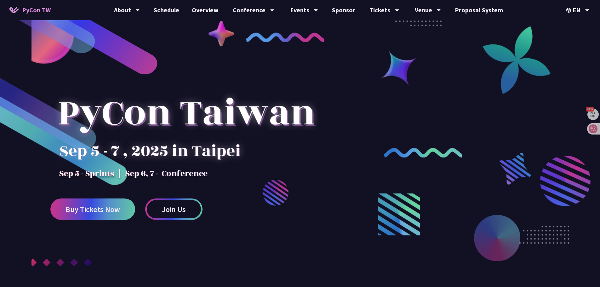
click at [323, 171] on div at bounding box center [300, 172] width 600 height 268
drag, startPoint x: 237, startPoint y: 190, endPoint x: 247, endPoint y: 189, distance: 10.2
click at [236, 191] on div at bounding box center [300, 172] width 600 height 268
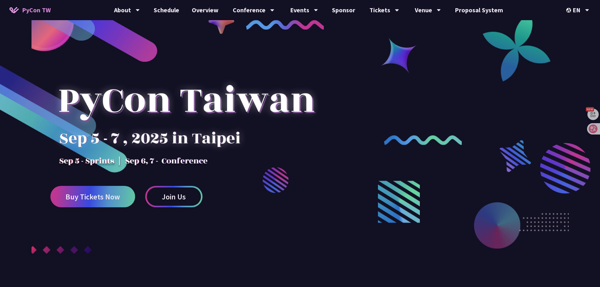
scroll to position [63, 0]
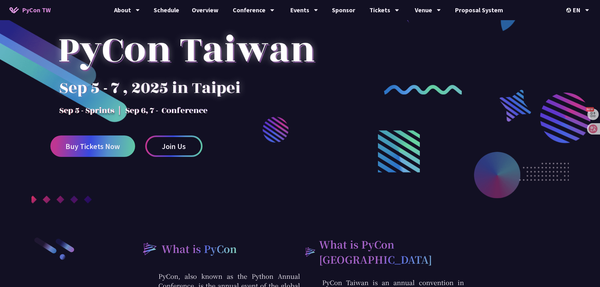
drag, startPoint x: 525, startPoint y: 124, endPoint x: 537, endPoint y: 54, distance: 70.8
click at [526, 124] on div at bounding box center [300, 109] width 600 height 268
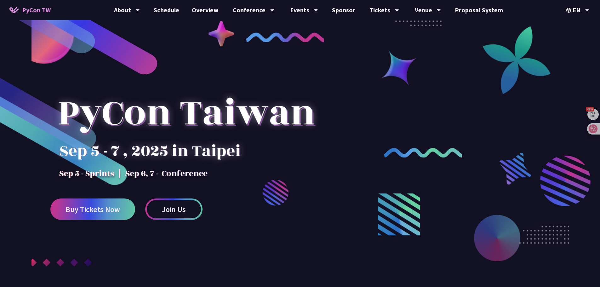
click at [438, 128] on div at bounding box center [300, 172] width 600 height 268
click at [572, 48] on div "中文" at bounding box center [577, 47] width 38 height 15
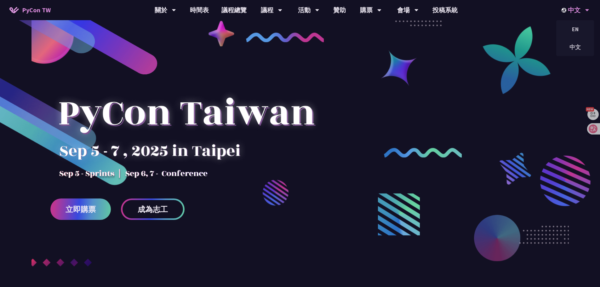
click at [571, 37] on div "EN" at bounding box center [575, 29] width 38 height 18
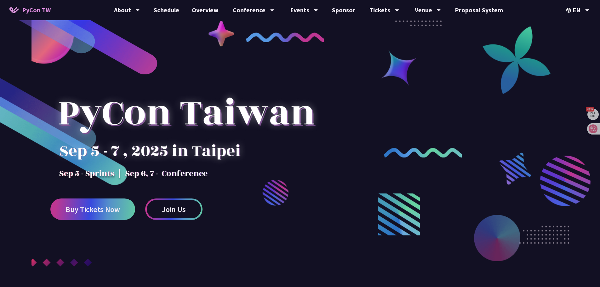
click at [384, 159] on div at bounding box center [300, 172] width 600 height 268
drag, startPoint x: 506, startPoint y: 177, endPoint x: 525, endPoint y: 104, distance: 74.9
click at [506, 176] on div at bounding box center [300, 172] width 600 height 268
click at [294, 186] on div at bounding box center [300, 172] width 600 height 268
click at [539, 183] on div at bounding box center [300, 172] width 600 height 268
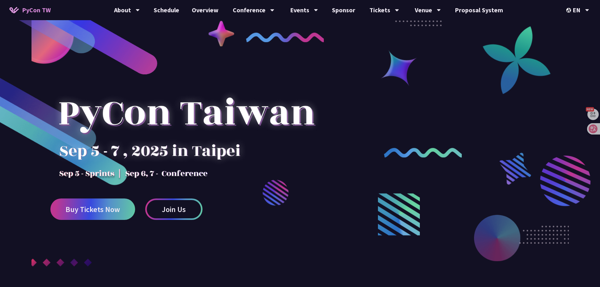
click at [334, 195] on div at bounding box center [300, 172] width 600 height 268
click at [575, 49] on div "中文" at bounding box center [577, 47] width 38 height 15
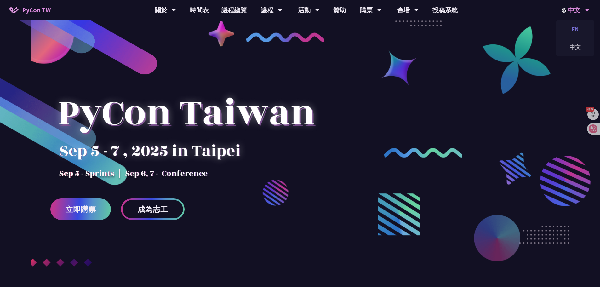
click at [576, 30] on div "EN" at bounding box center [575, 29] width 38 height 15
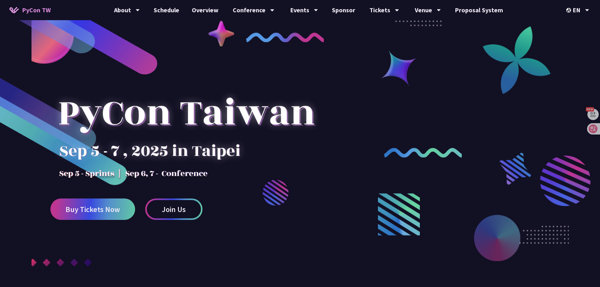
click at [476, 122] on div at bounding box center [300, 172] width 600 height 268
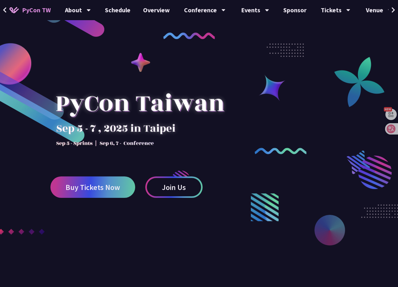
drag, startPoint x: 349, startPoint y: 99, endPoint x: 356, endPoint y: 98, distance: 7.7
click at [349, 99] on div at bounding box center [199, 172] width 398 height 268
click at [353, 103] on div at bounding box center [199, 172] width 398 height 268
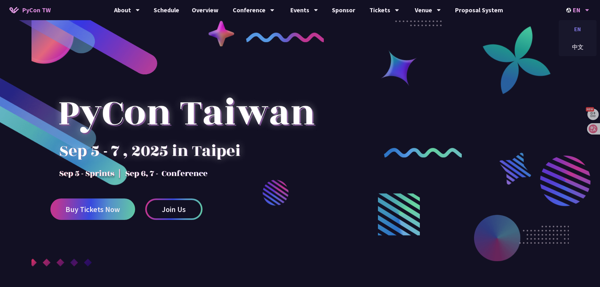
click at [580, 33] on div "EN" at bounding box center [577, 29] width 38 height 15
click at [574, 50] on div "中文" at bounding box center [577, 47] width 38 height 15
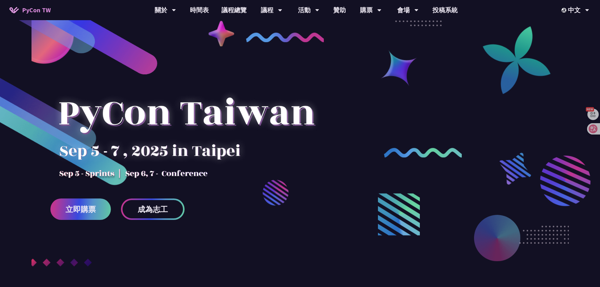
click at [505, 181] on div at bounding box center [300, 172] width 600 height 268
click at [534, 196] on div at bounding box center [300, 172] width 600 height 268
click at [205, 175] on div at bounding box center [186, 124] width 272 height 110
click at [205, 176] on div at bounding box center [186, 124] width 272 height 110
click at [230, 175] on div at bounding box center [186, 124] width 272 height 110
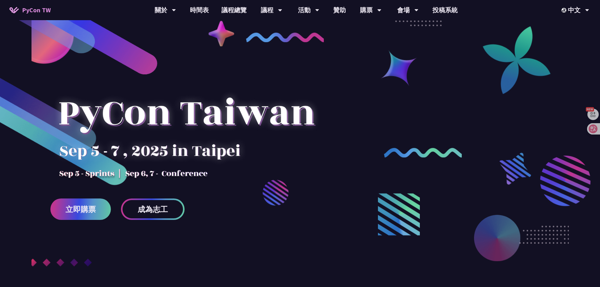
click at [342, 189] on div at bounding box center [300, 172] width 600 height 268
click at [579, 11] on div "中文" at bounding box center [575, 10] width 28 height 20
click at [578, 31] on div "EN" at bounding box center [575, 29] width 38 height 15
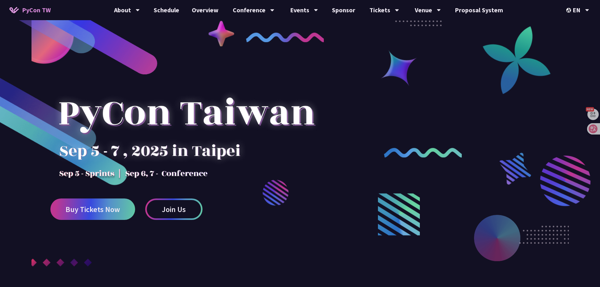
click at [375, 150] on div at bounding box center [300, 172] width 600 height 268
click at [511, 172] on div at bounding box center [300, 172] width 600 height 268
drag, startPoint x: 292, startPoint y: 228, endPoint x: 294, endPoint y: 217, distance: 11.3
click at [291, 228] on div at bounding box center [300, 172] width 600 height 268
click at [279, 271] on div at bounding box center [300, 172] width 600 height 268
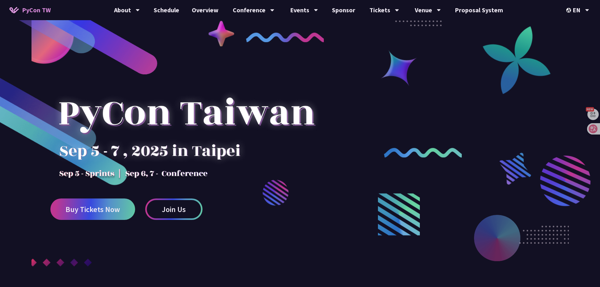
click at [319, 261] on div at bounding box center [300, 172] width 600 height 268
